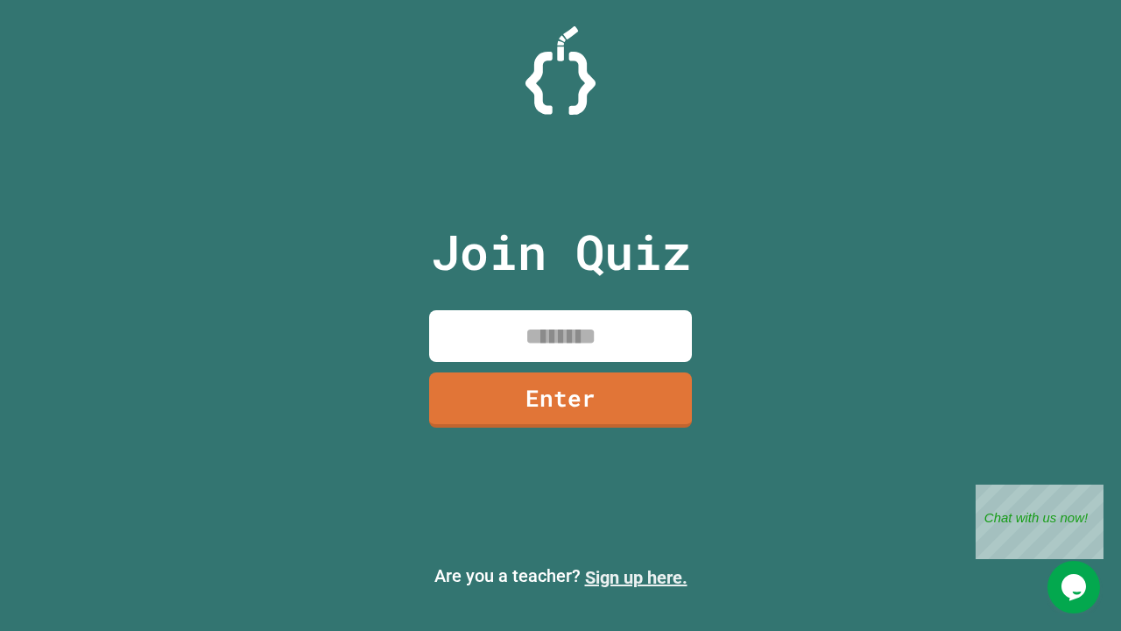
click at [636, 577] on link "Sign up here." at bounding box center [636, 577] width 102 height 21
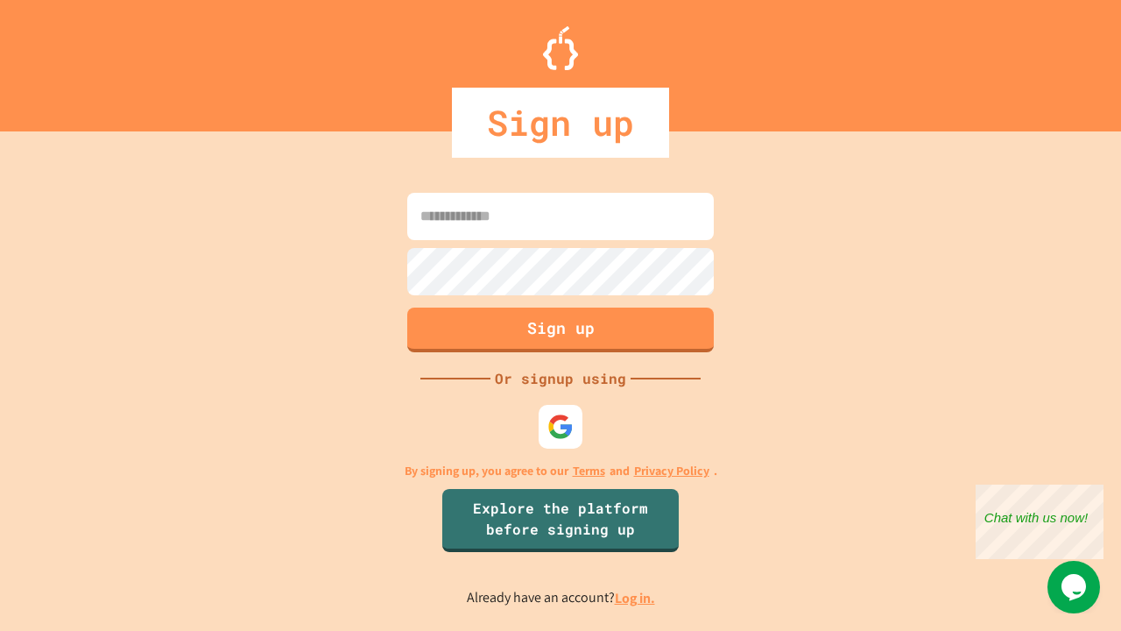
click at [636, 597] on link "Log in." at bounding box center [635, 598] width 40 height 18
